Goal: Task Accomplishment & Management: Manage account settings

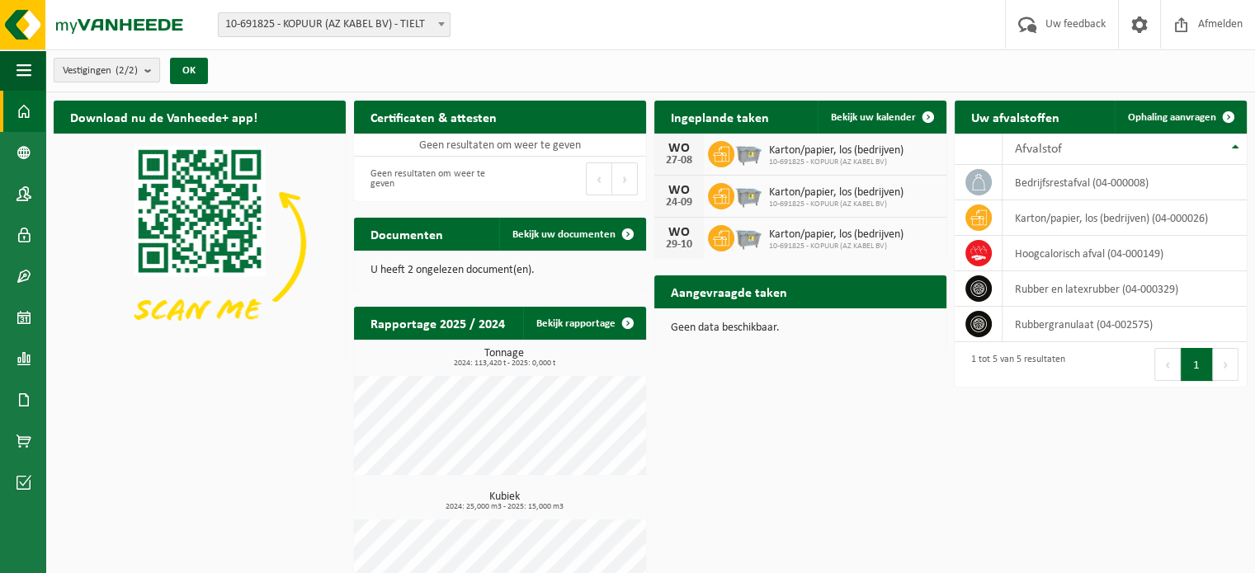
click at [93, 72] on span "Vestigingen (2/2)" at bounding box center [100, 71] width 75 height 25
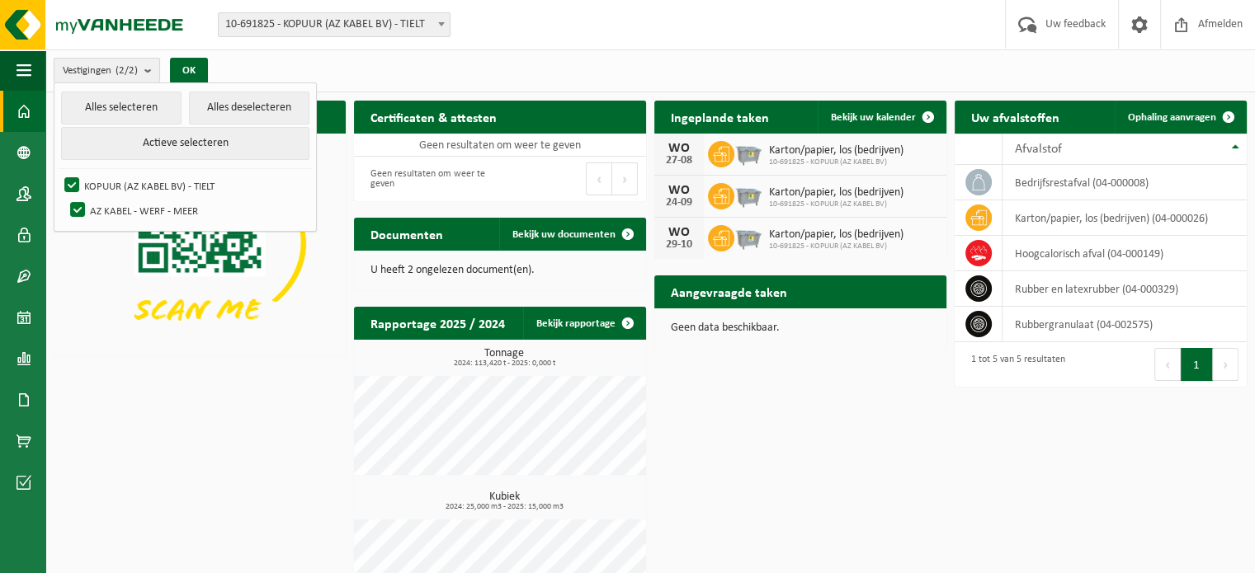
click at [93, 72] on span "Vestigingen (2/2)" at bounding box center [100, 71] width 75 height 25
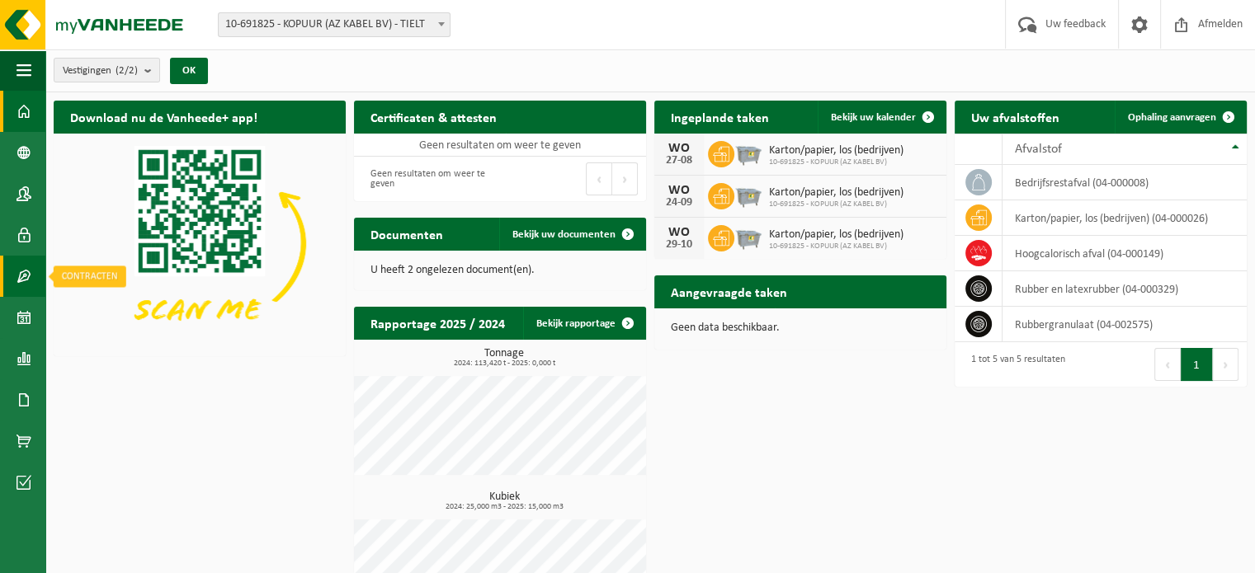
click at [24, 276] on span at bounding box center [24, 276] width 15 height 41
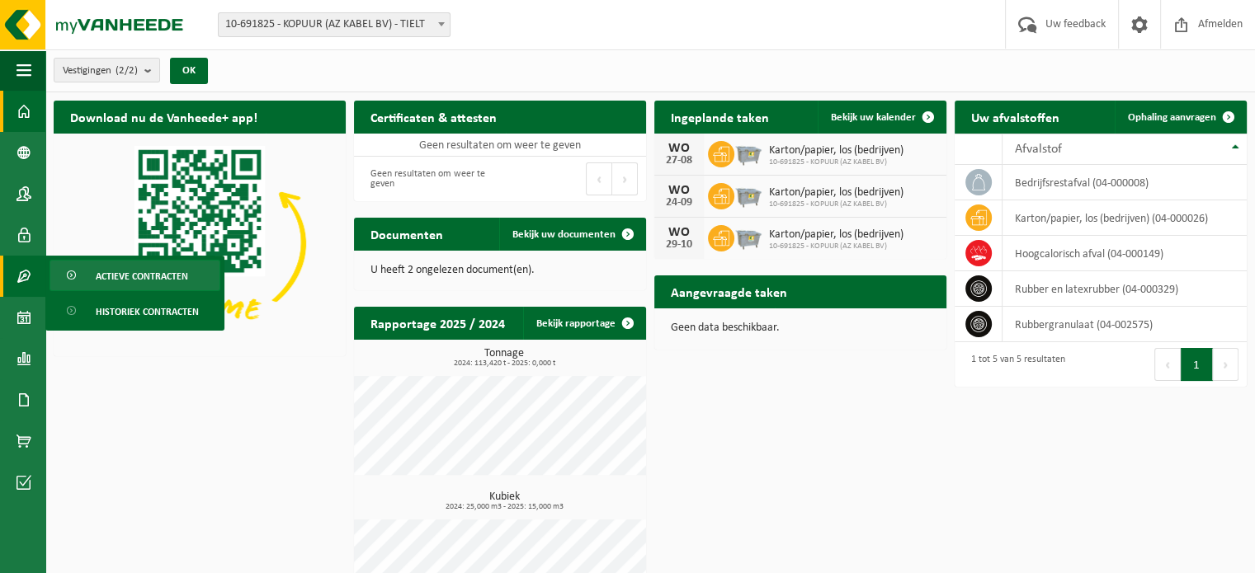
click at [155, 278] on span "Actieve contracten" at bounding box center [142, 276] width 92 height 31
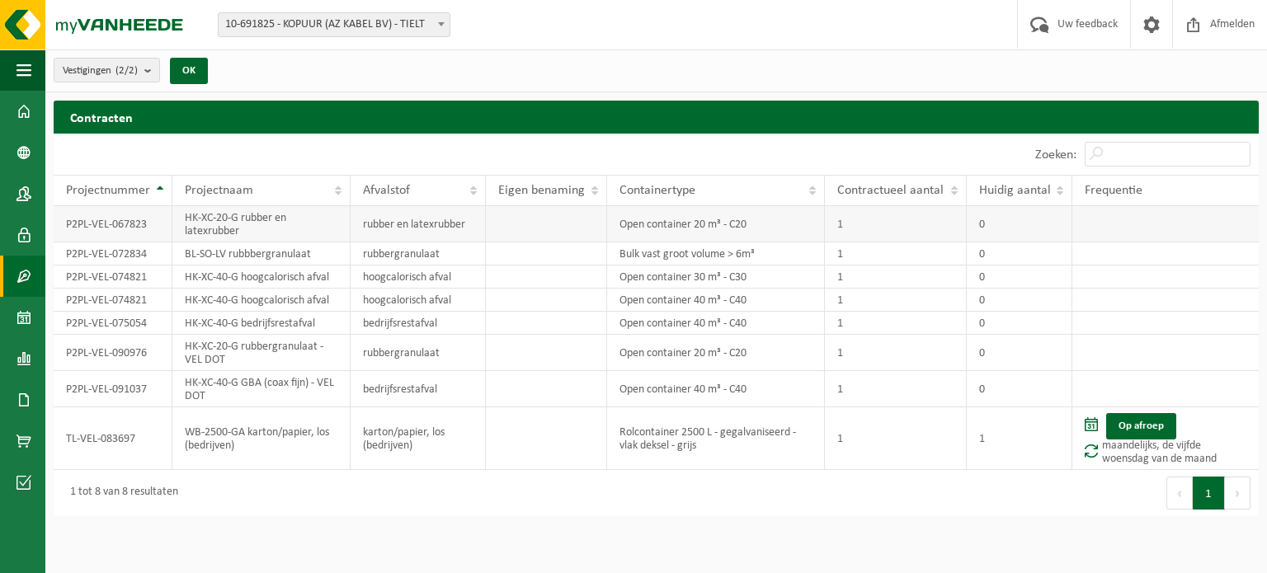
click at [95, 227] on td "P2PL-VEL-067823" at bounding box center [113, 224] width 119 height 36
click at [689, 441] on td "Rolcontainer 2500 L - gegalvaniseerd - vlak deksel - grijs" at bounding box center [716, 439] width 218 height 63
click at [123, 425] on td "TL-VEL-083697" at bounding box center [113, 439] width 119 height 63
click at [204, 436] on td "WB-2500-GA karton/papier, los (bedrijven)" at bounding box center [261, 439] width 178 height 63
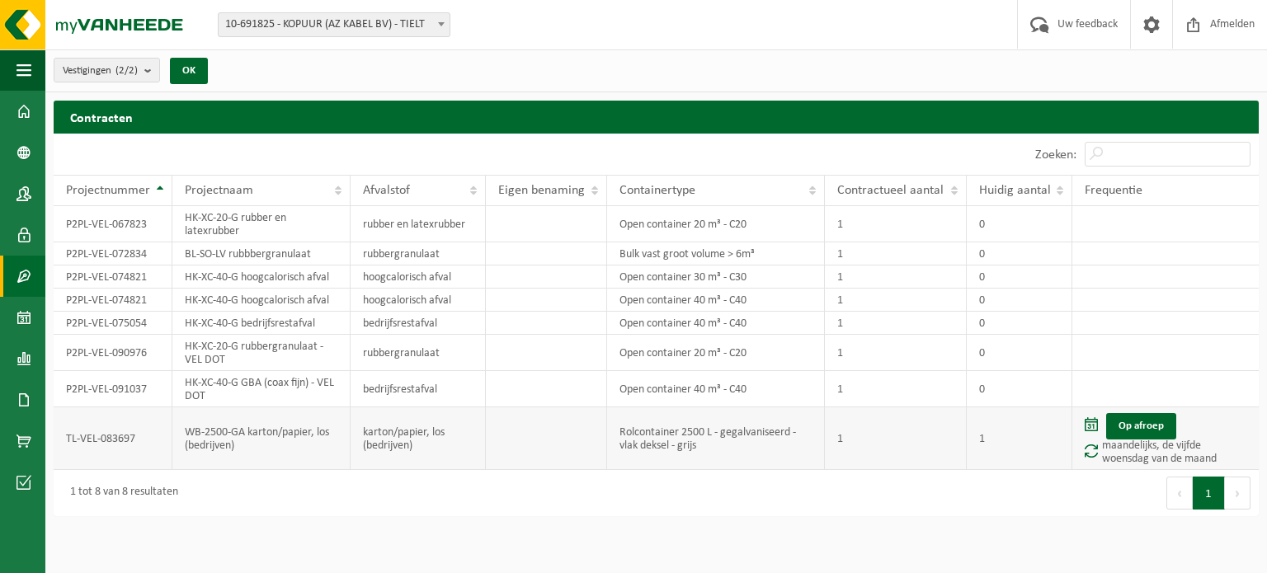
click at [1020, 428] on td "1" at bounding box center [1020, 439] width 106 height 63
click at [21, 397] on span at bounding box center [24, 400] width 15 height 41
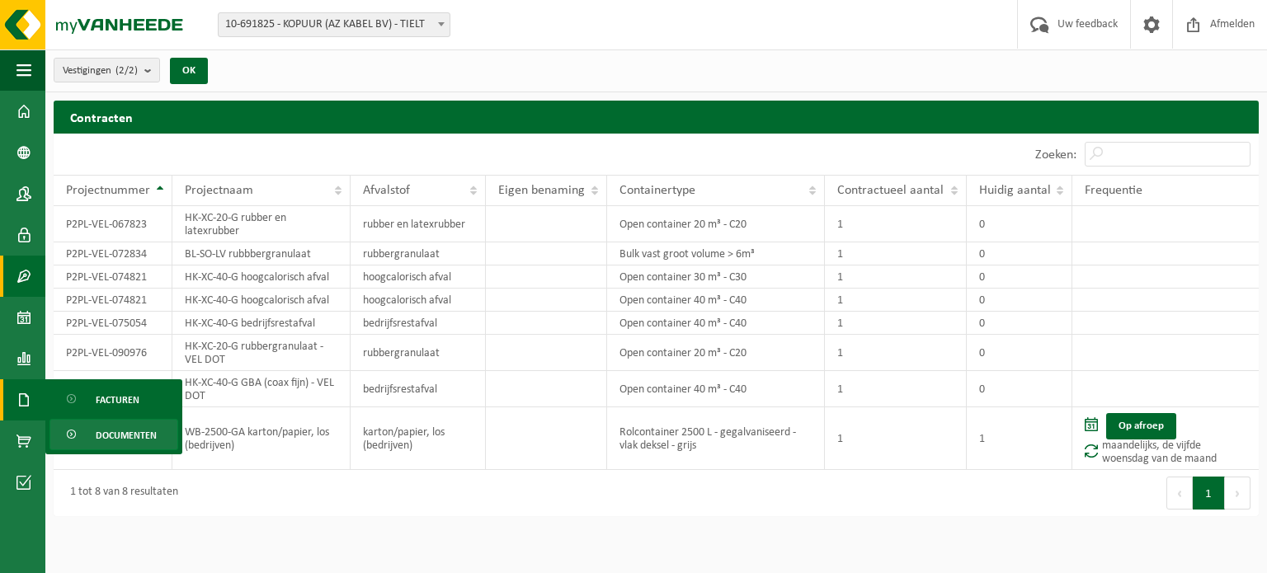
click at [123, 436] on span "Documenten" at bounding box center [126, 435] width 61 height 31
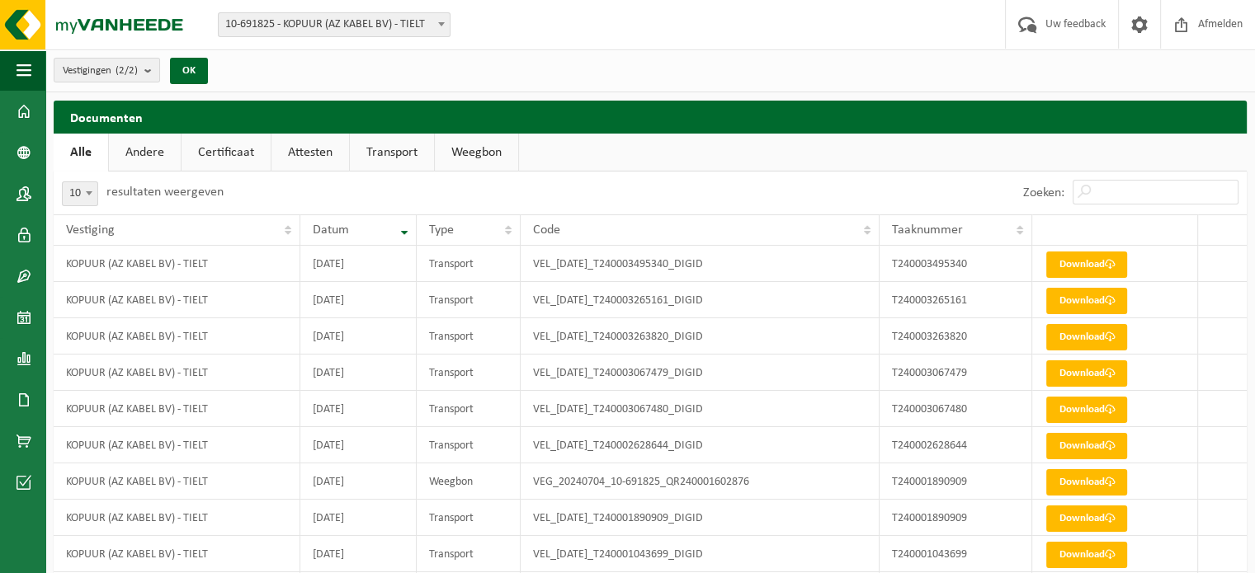
click at [149, 160] on link "Andere" at bounding box center [145, 153] width 72 height 38
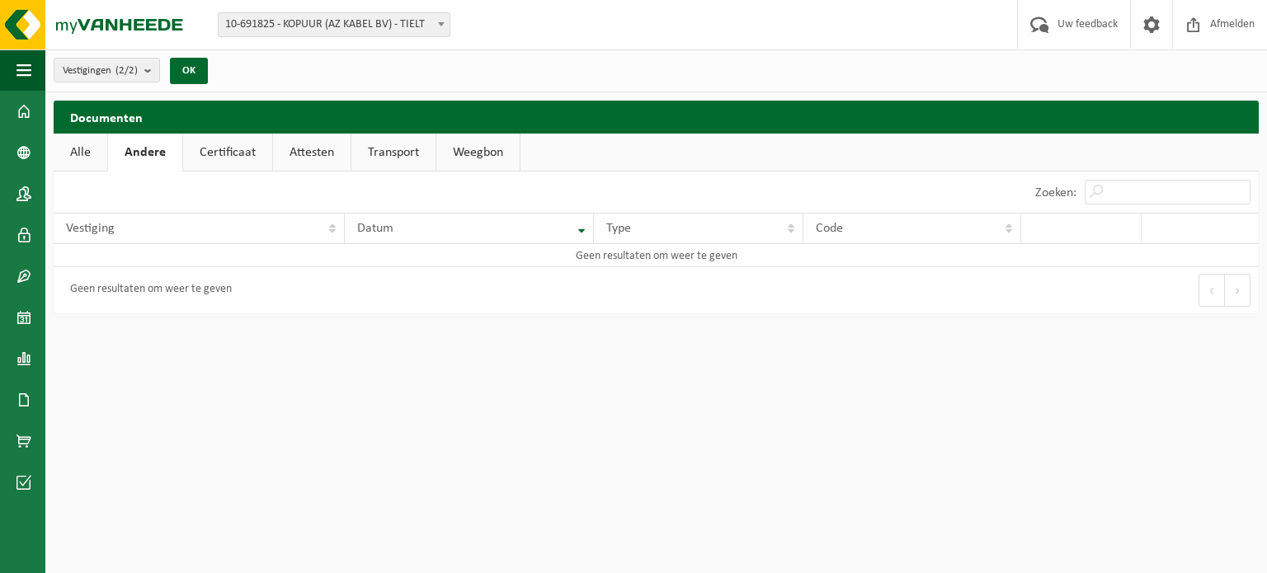
click at [238, 152] on link "Certificaat" at bounding box center [227, 153] width 89 height 38
click at [313, 151] on link "Attesten" at bounding box center [310, 153] width 78 height 38
click at [390, 155] on link "Transport" at bounding box center [394, 153] width 84 height 38
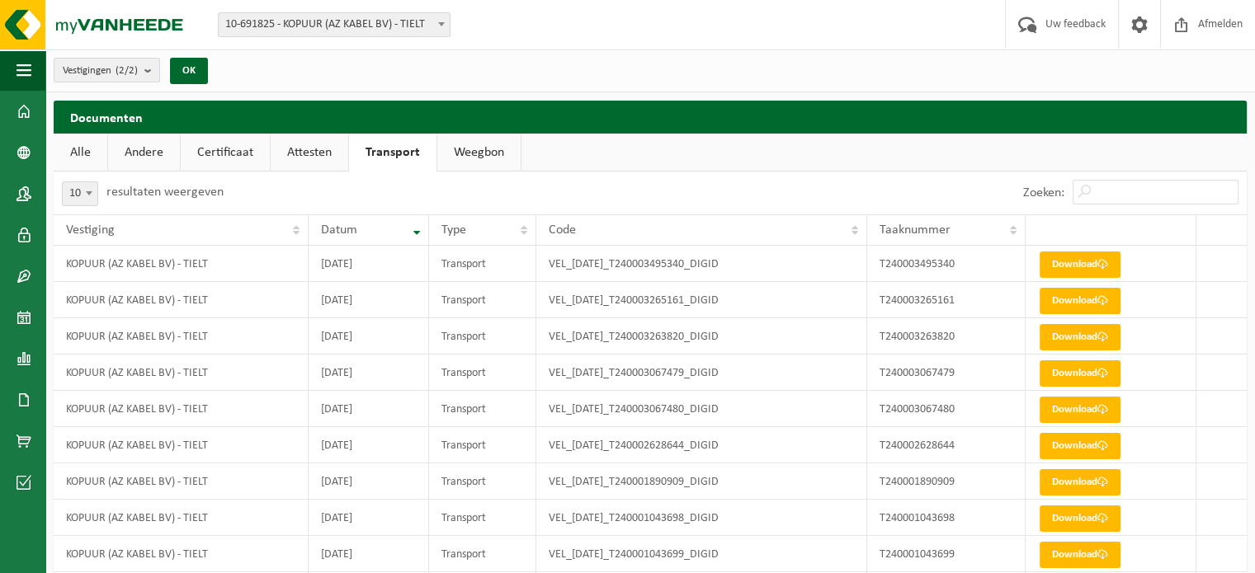
click at [478, 153] on link "Weegbon" at bounding box center [478, 153] width 83 height 38
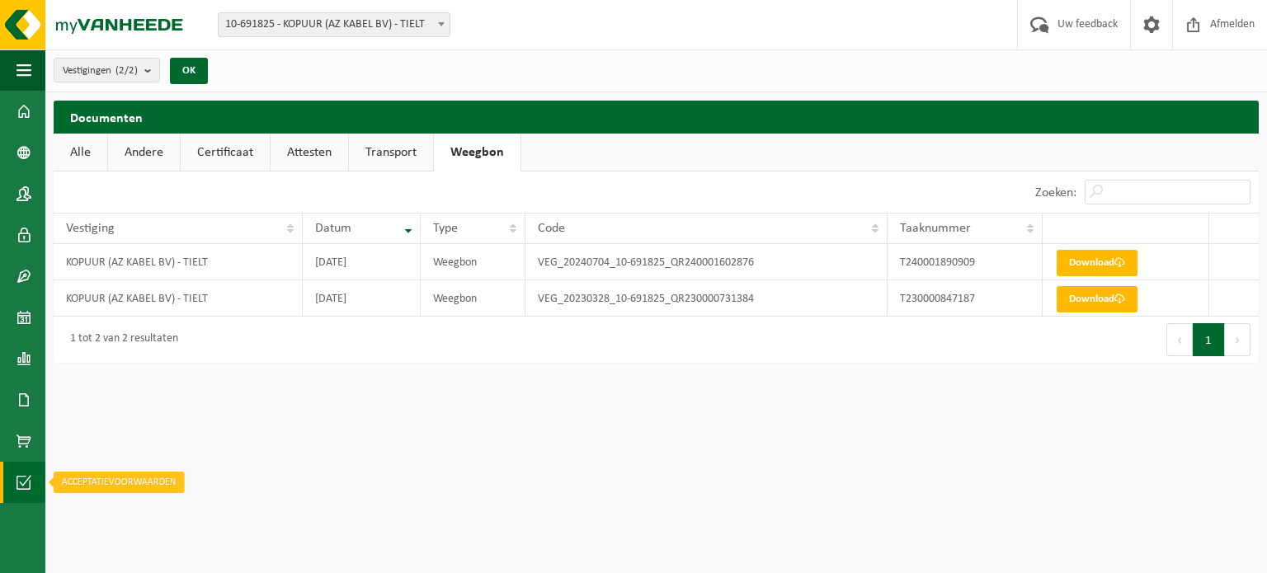
click at [20, 478] on span at bounding box center [24, 482] width 15 height 41
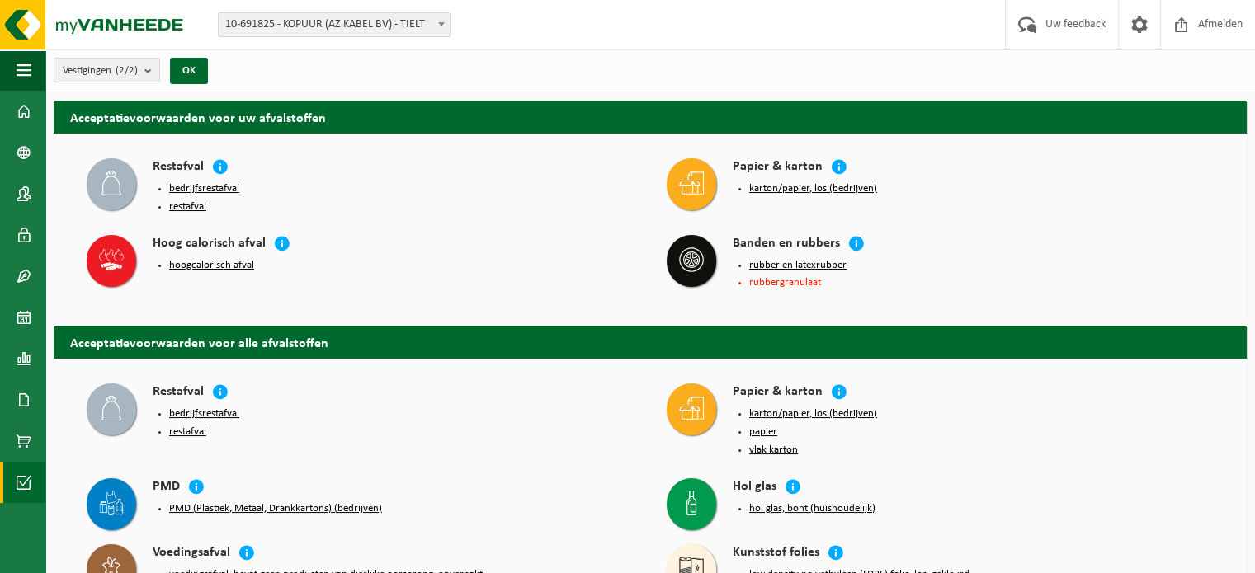
click at [812, 408] on button "karton/papier, los (bedrijven)" at bounding box center [813, 414] width 128 height 13
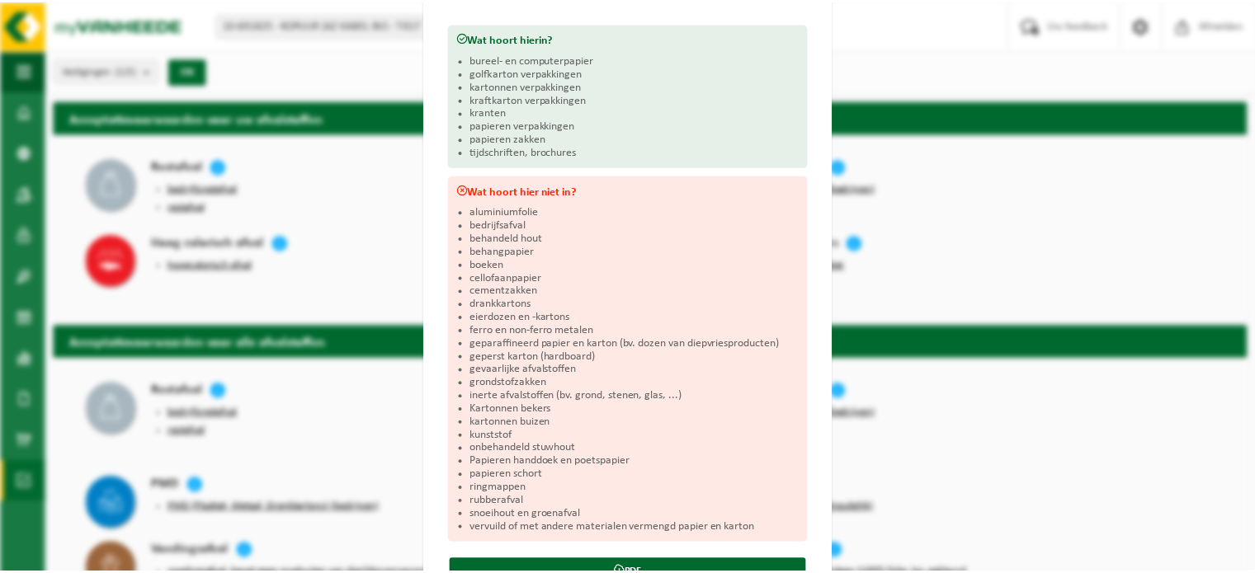
scroll to position [249, 0]
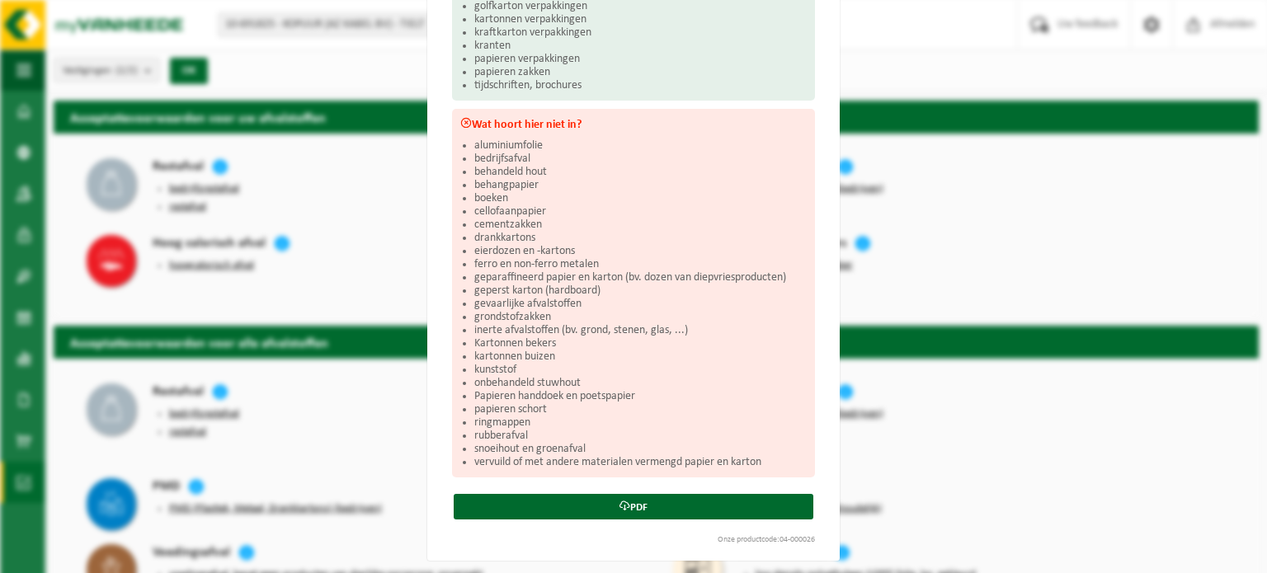
click at [72, 376] on div "Karton/papier, los (bedrijven) Sluiten Acceptatievoorwaarden voor karton/papier…" at bounding box center [633, 286] width 1267 height 573
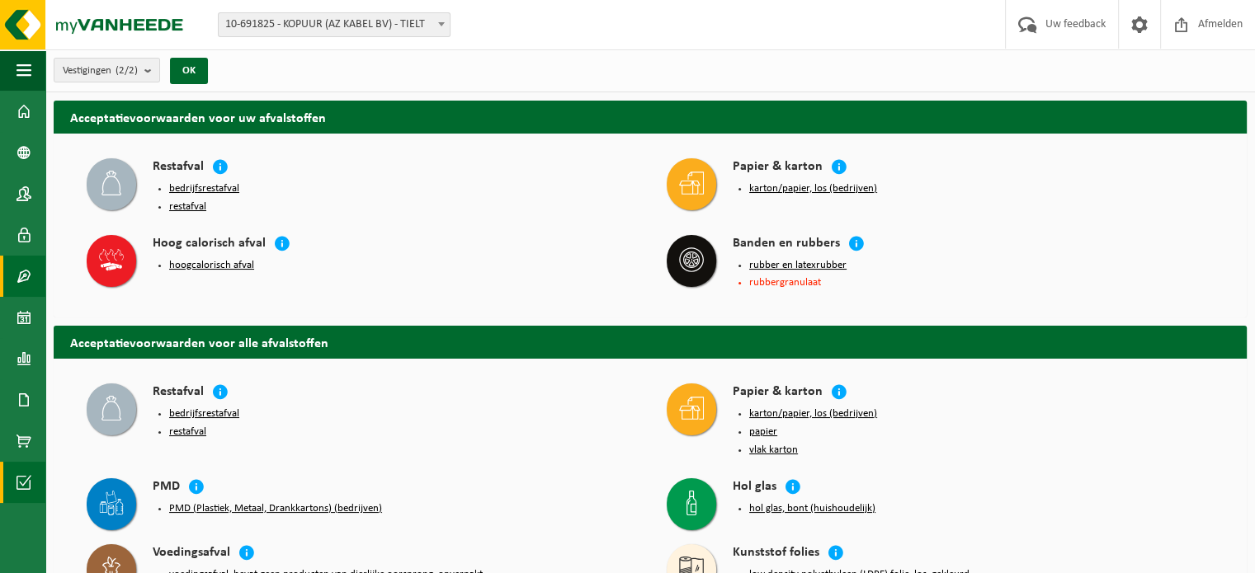
click at [19, 268] on span at bounding box center [24, 276] width 15 height 41
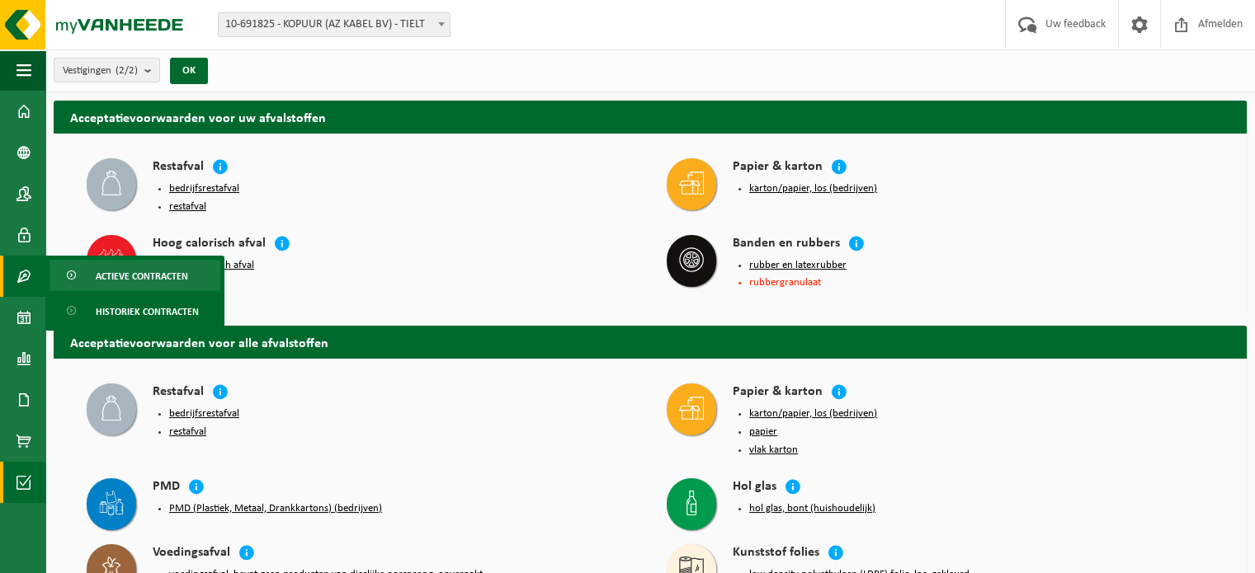
click at [152, 274] on span "Actieve contracten" at bounding box center [142, 276] width 92 height 31
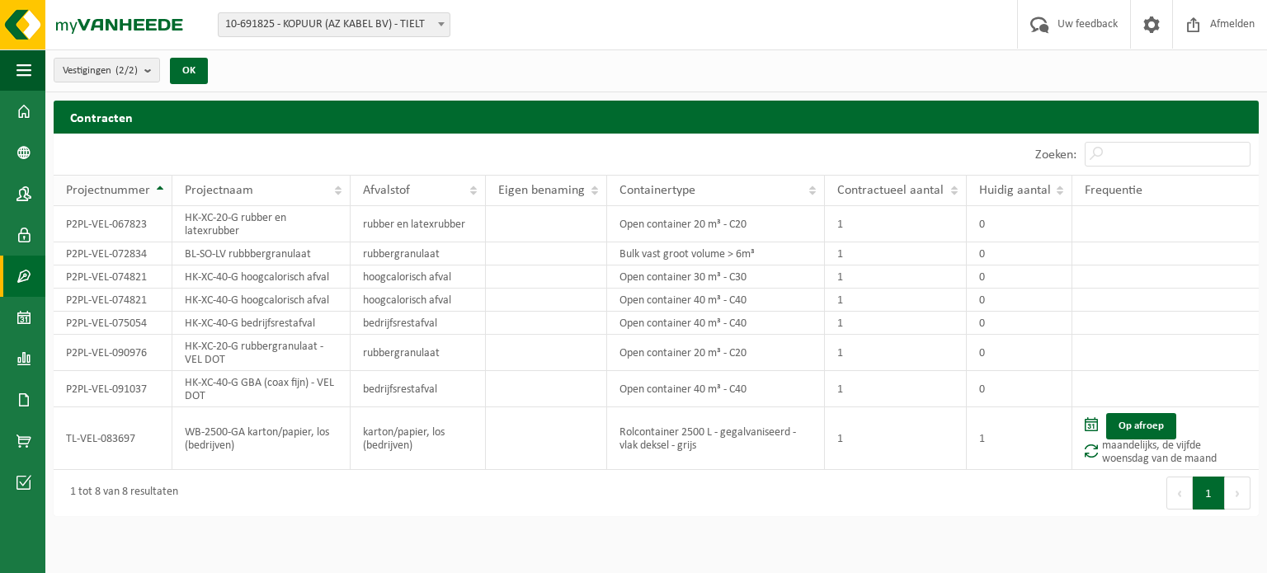
click at [162, 186] on th "Projectnummer" at bounding box center [113, 190] width 119 height 31
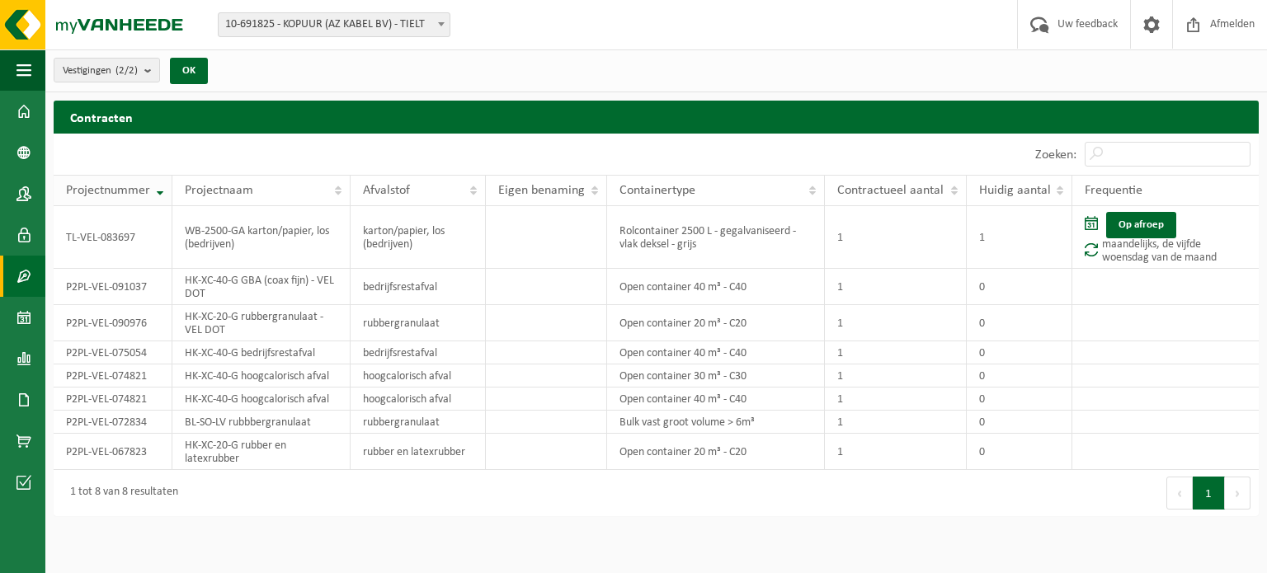
click at [157, 187] on th "Projectnummer" at bounding box center [113, 190] width 119 height 31
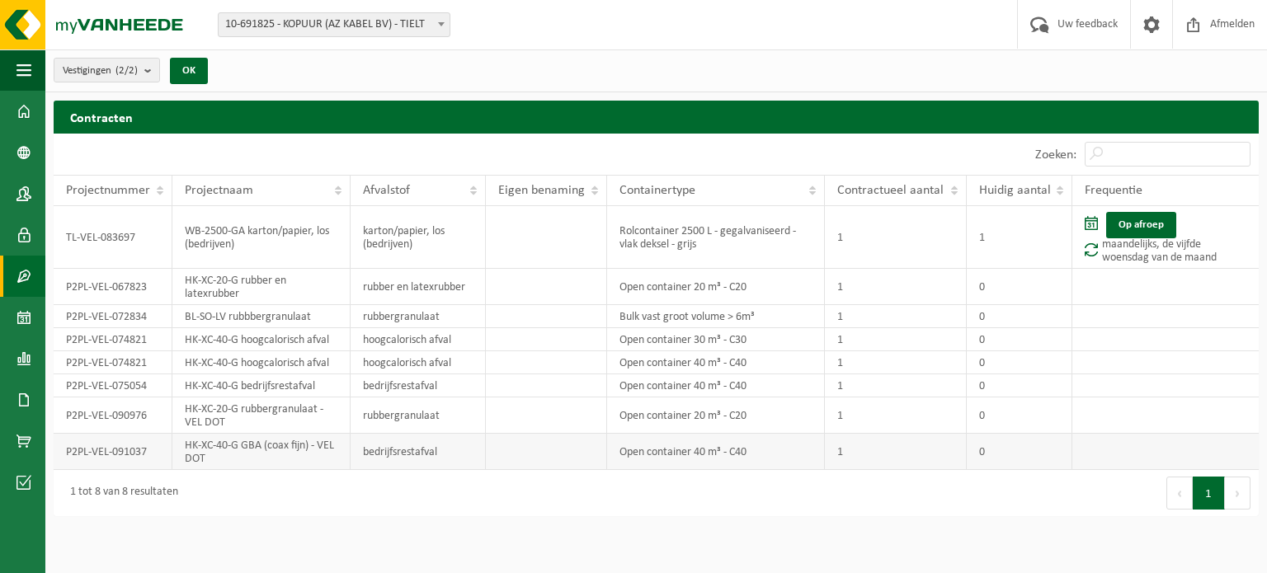
click at [115, 444] on td "P2PL-VEL-091037" at bounding box center [113, 452] width 119 height 36
click at [1130, 257] on td "Op afroep maandelijks, de vijfde woensdag van de maand" at bounding box center [1166, 237] width 186 height 63
click at [25, 151] on span at bounding box center [24, 152] width 15 height 41
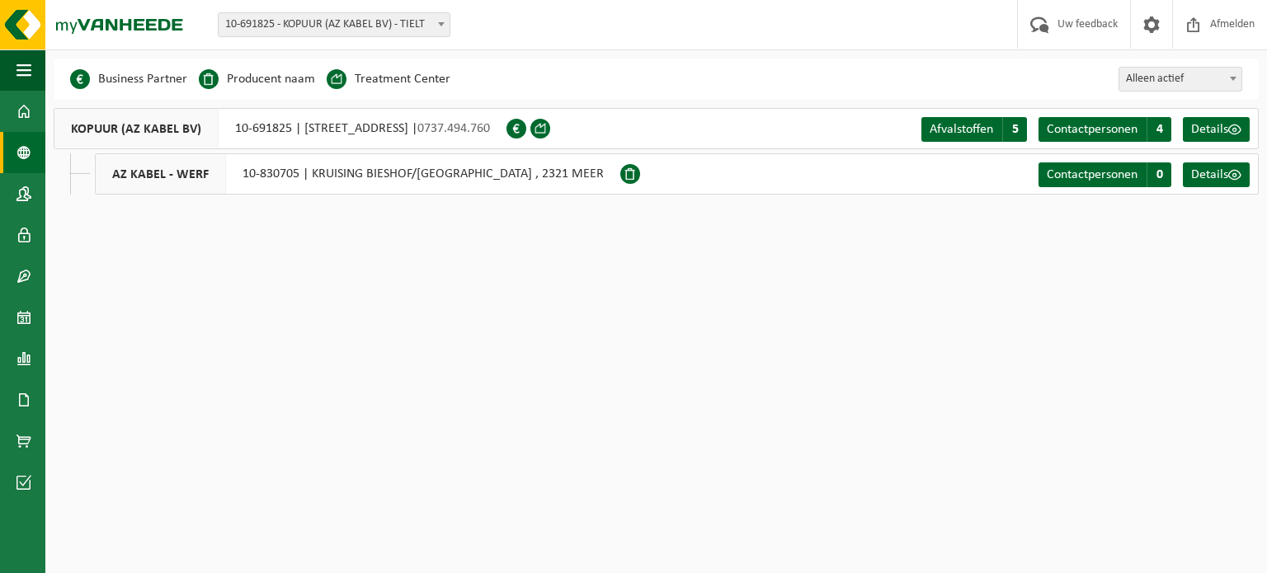
click at [366, 124] on div "KOPUUR (AZ KABEL BV) 10-691825 | [STREET_ADDRESS] | 0737.494.760" at bounding box center [280, 128] width 453 height 41
click at [958, 128] on span "Afvalstoffen" at bounding box center [962, 129] width 64 height 13
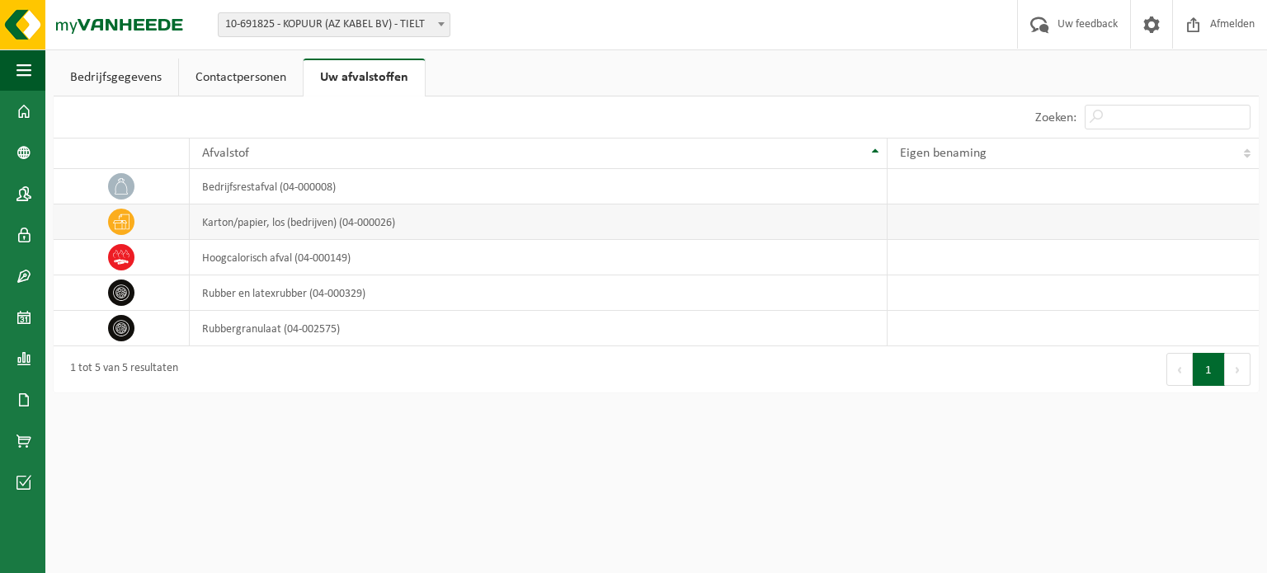
click at [112, 224] on span at bounding box center [121, 222] width 26 height 26
click at [220, 86] on link "Contactpersonen" at bounding box center [241, 78] width 124 height 38
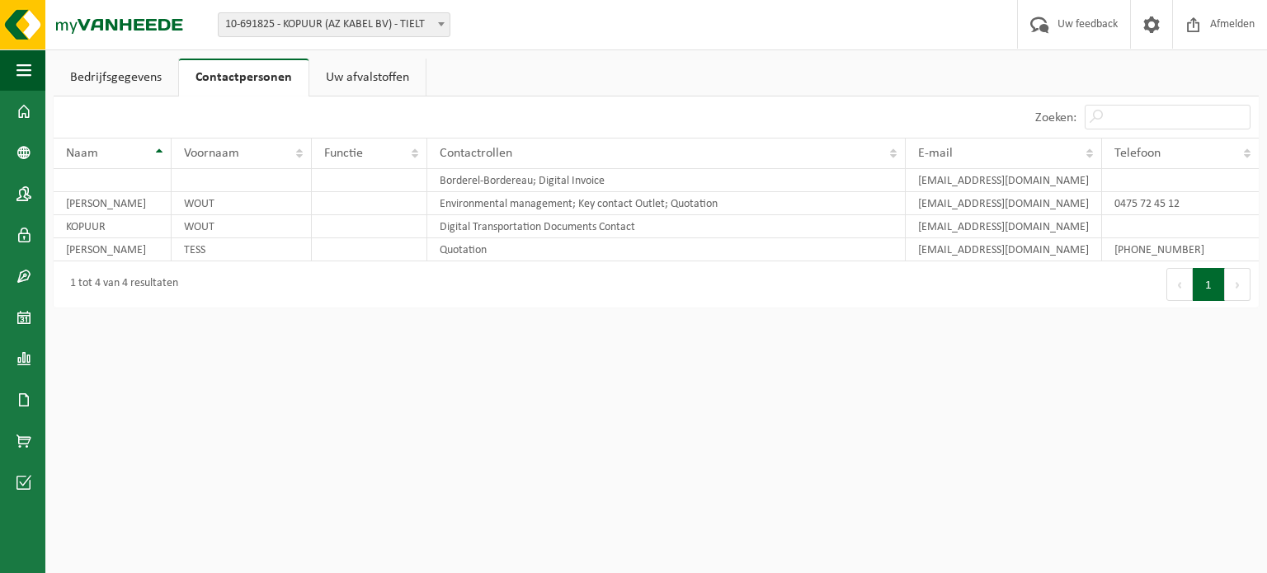
click at [122, 78] on link "Bedrijfsgegevens" at bounding box center [116, 78] width 125 height 38
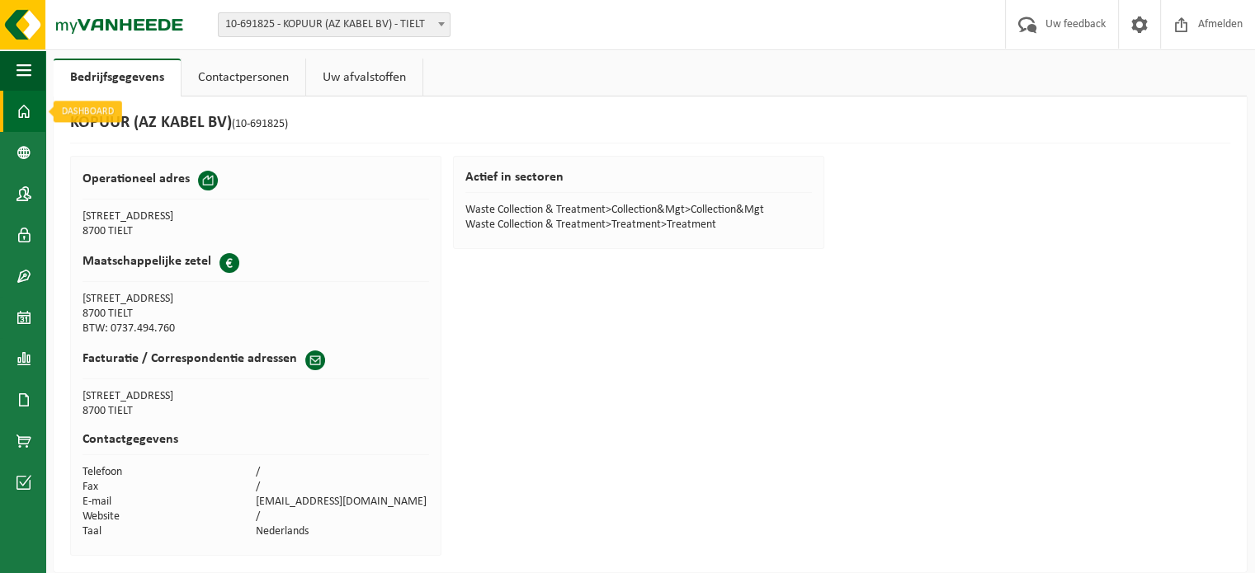
click at [21, 105] on span at bounding box center [24, 111] width 15 height 41
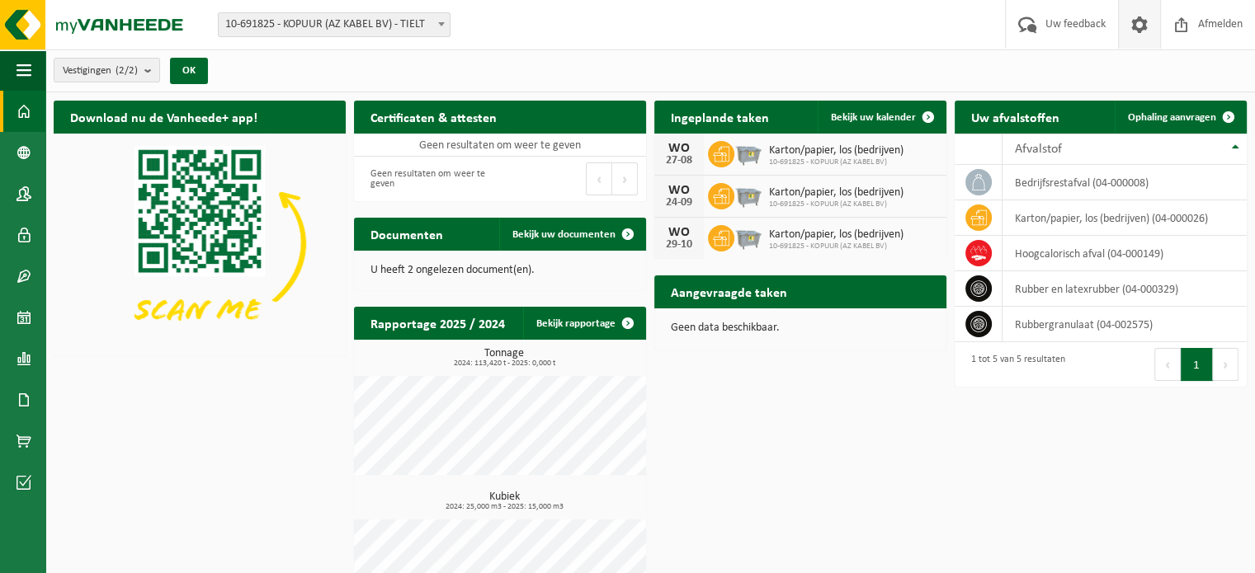
click at [1137, 22] on span at bounding box center [1139, 24] width 25 height 49
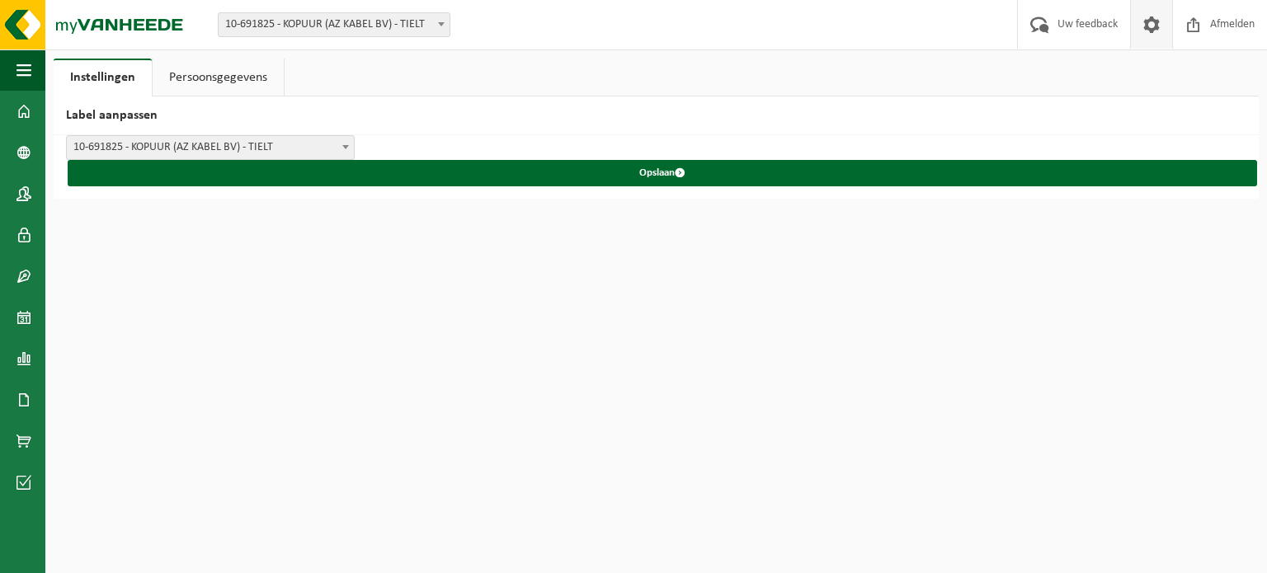
click at [209, 78] on link "Persoonsgegevens" at bounding box center [218, 78] width 131 height 38
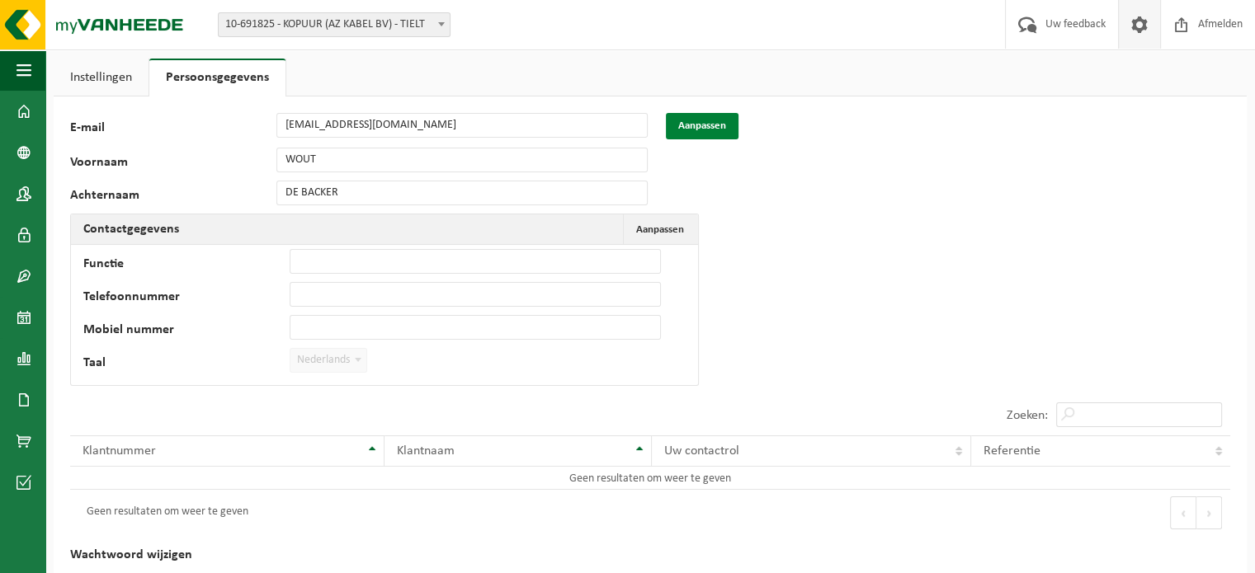
click at [710, 126] on button "Aanpassen" at bounding box center [702, 126] width 73 height 26
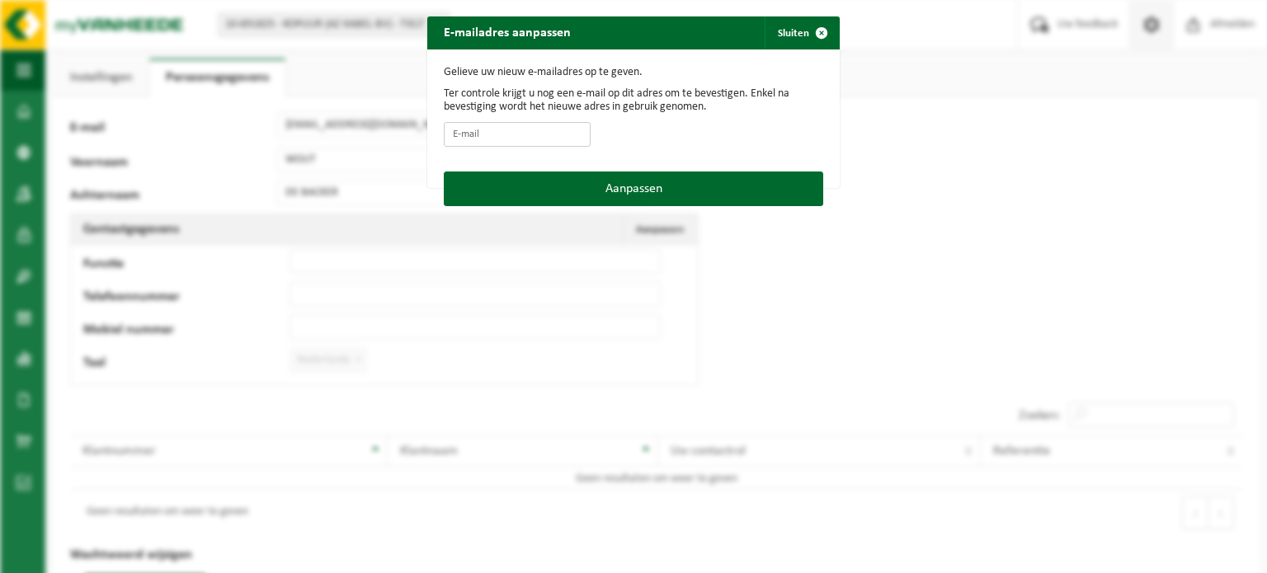
click at [497, 131] on input "E-mail" at bounding box center [517, 134] width 147 height 25
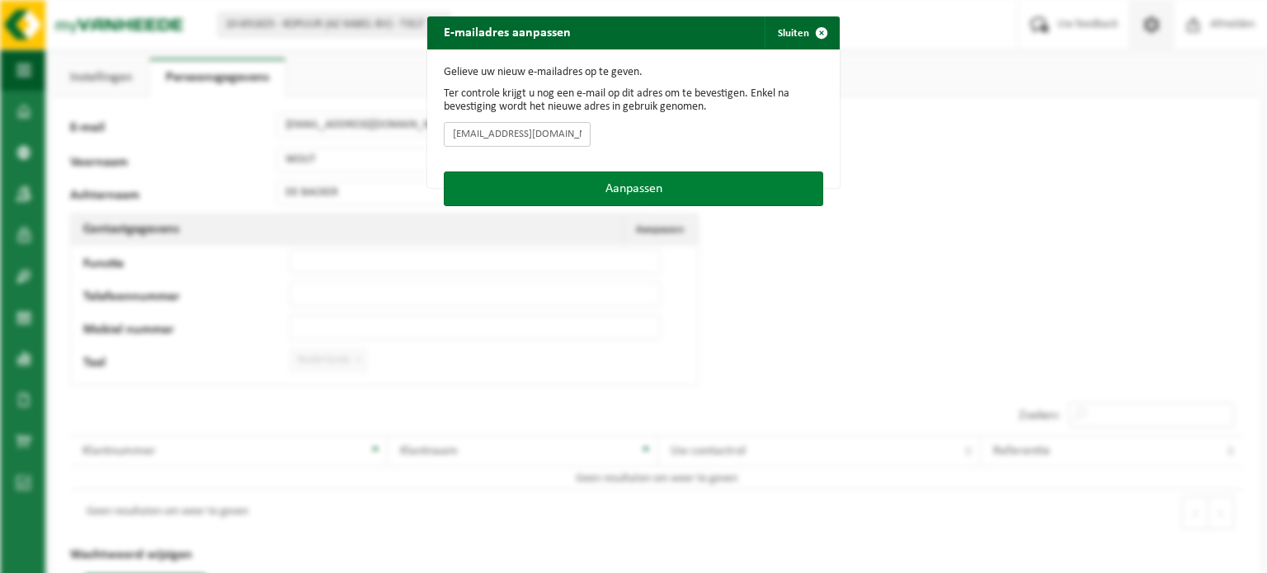
type input "[EMAIL_ADDRESS][DOMAIN_NAME]"
click at [537, 186] on button "Aanpassen" at bounding box center [634, 189] width 380 height 35
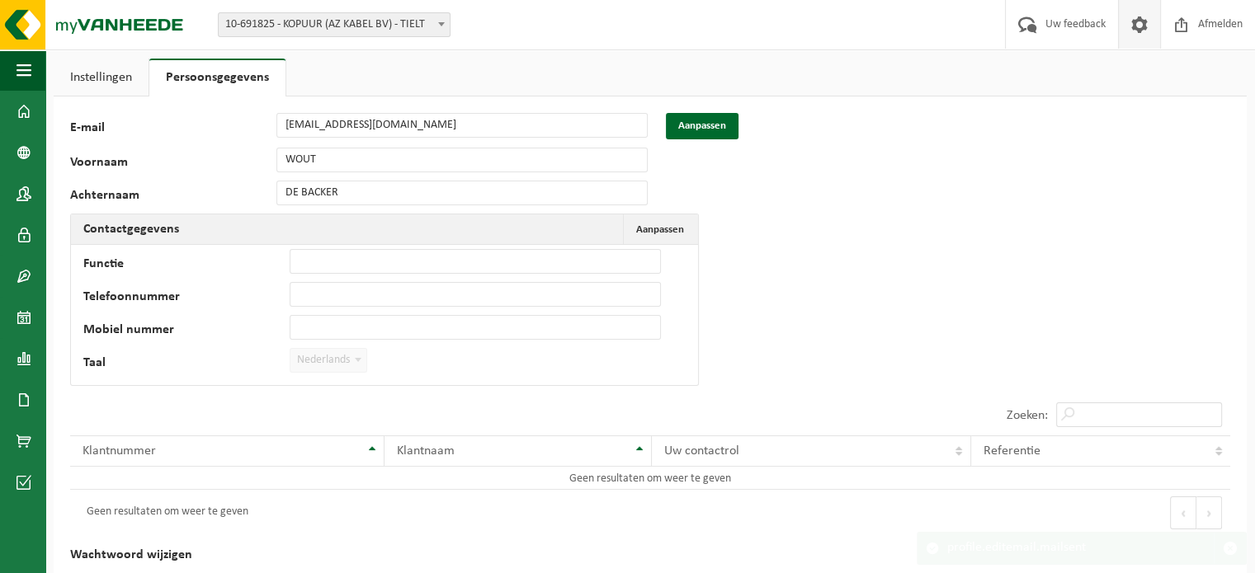
click at [101, 76] on link "Instellingen" at bounding box center [101, 78] width 95 height 38
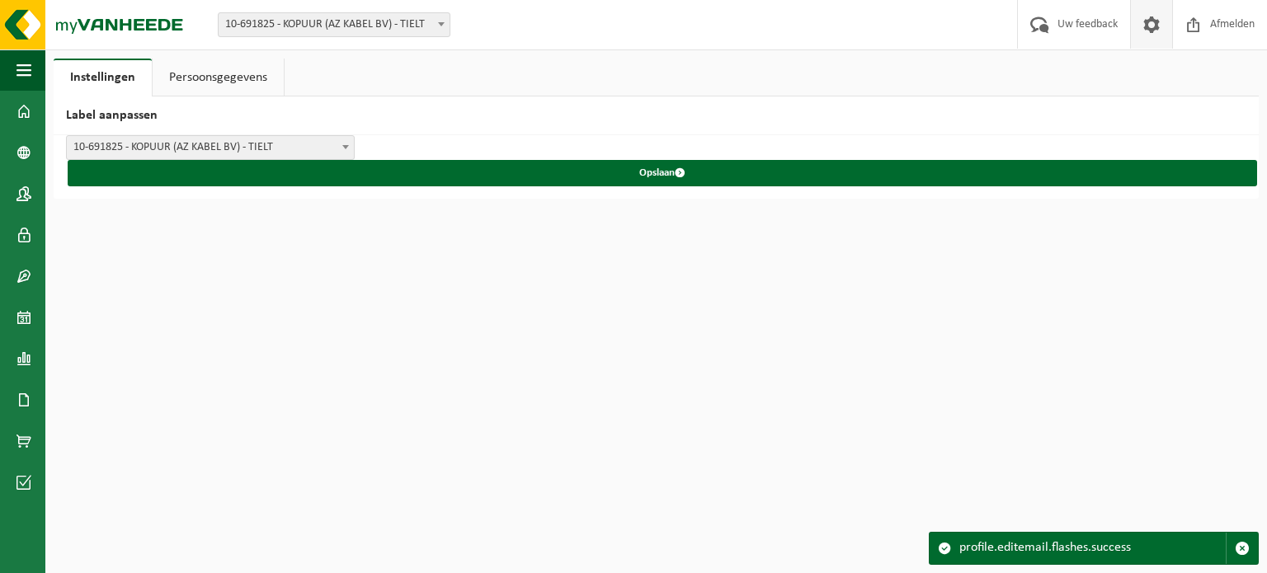
click at [201, 74] on link "Persoonsgegevens" at bounding box center [218, 78] width 131 height 38
